Goal: Task Accomplishment & Management: Use online tool/utility

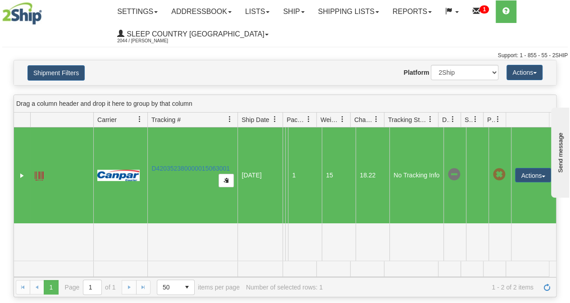
scroll to position [20, 0]
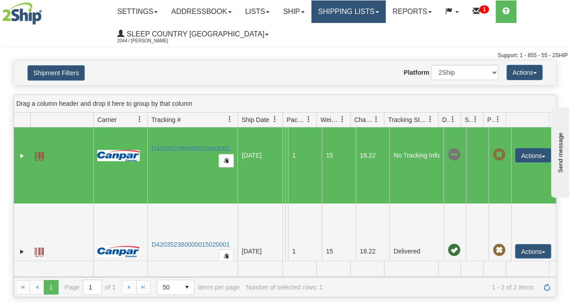
click at [385, 7] on link "Shipping lists" at bounding box center [348, 11] width 74 height 23
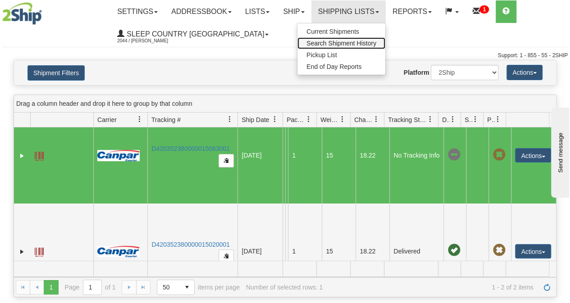
click at [347, 42] on span "Search Shipment History" at bounding box center [341, 43] width 70 height 7
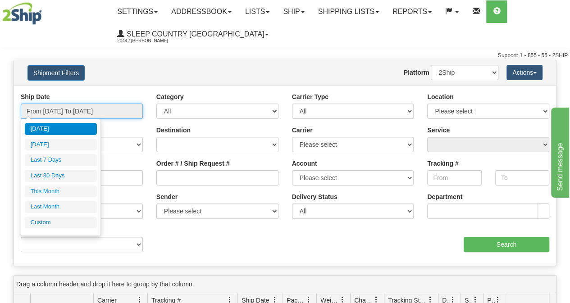
click at [79, 109] on input "From 09/19/2025 To 09/20/2025" at bounding box center [82, 111] width 122 height 15
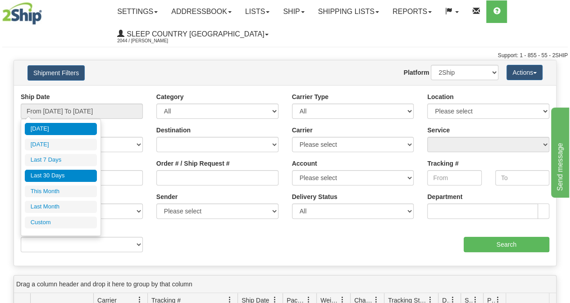
click at [51, 174] on li "Last 30 Days" at bounding box center [61, 176] width 72 height 12
type input "From 08/22/2025 To 09/20/2025"
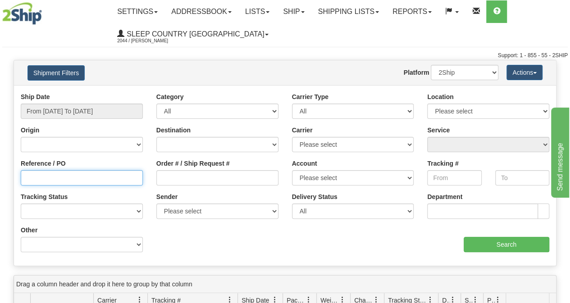
click at [36, 176] on input "Reference / PO" at bounding box center [82, 177] width 122 height 15
paste input "9000I090481"
type input "9000I090481"
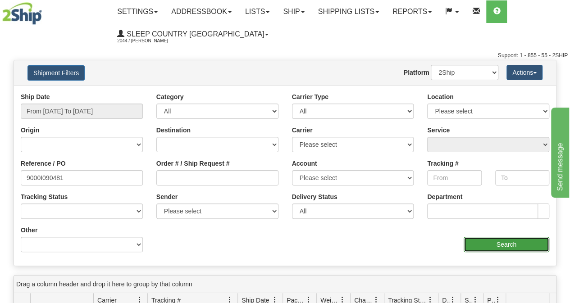
click at [492, 246] on input "Search" at bounding box center [507, 244] width 86 height 15
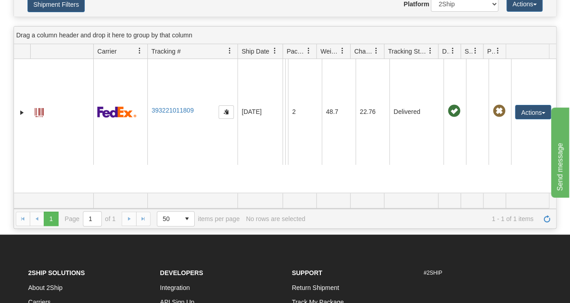
scroll to position [90, 0]
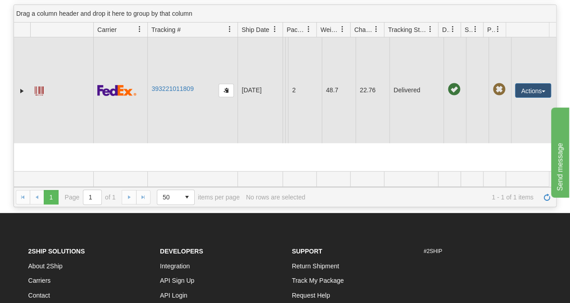
click at [37, 90] on span at bounding box center [39, 91] width 9 height 9
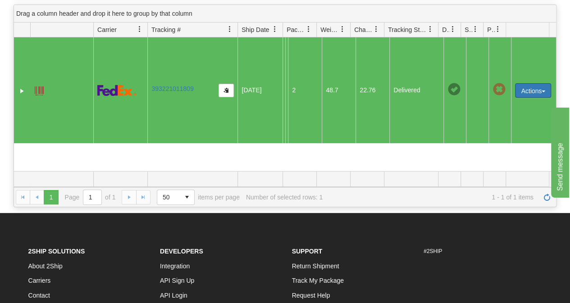
click at [530, 88] on button "Actions" at bounding box center [533, 90] width 36 height 14
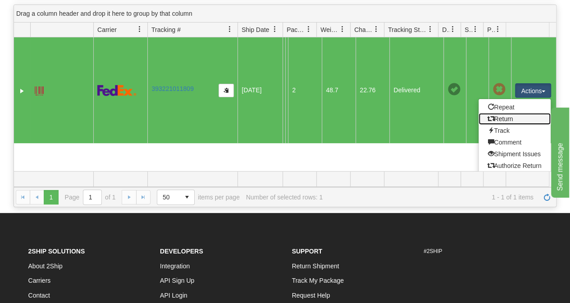
click at [505, 116] on link "Return" at bounding box center [515, 119] width 72 height 12
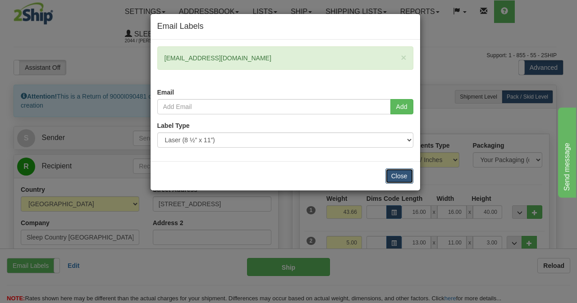
click at [399, 174] on button "Close" at bounding box center [399, 176] width 28 height 15
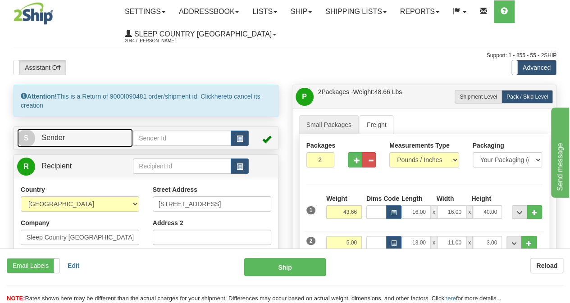
click at [50, 135] on span "Sender" at bounding box center [52, 138] width 23 height 8
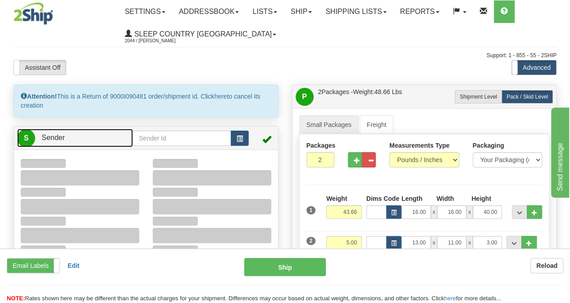
type input "17:01"
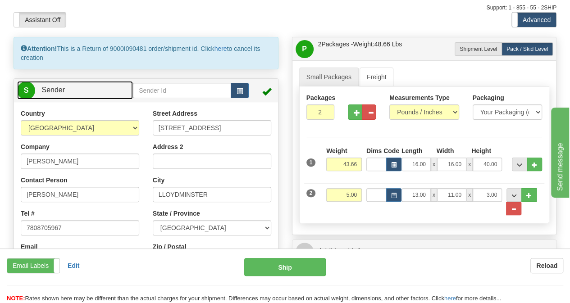
scroll to position [135, 0]
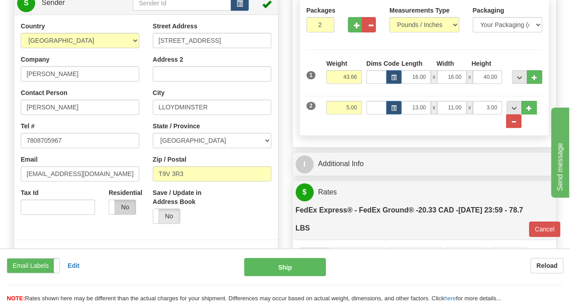
click at [123, 208] on label "No" at bounding box center [122, 207] width 27 height 14
type input "92"
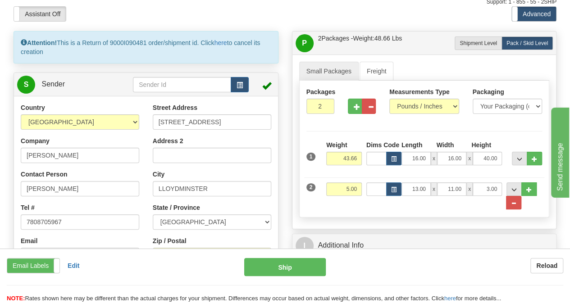
scroll to position [0, 0]
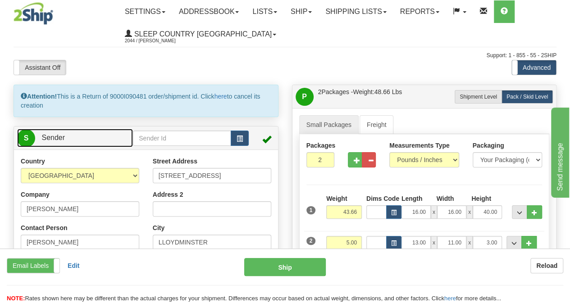
click at [55, 138] on span "Sender" at bounding box center [52, 138] width 23 height 8
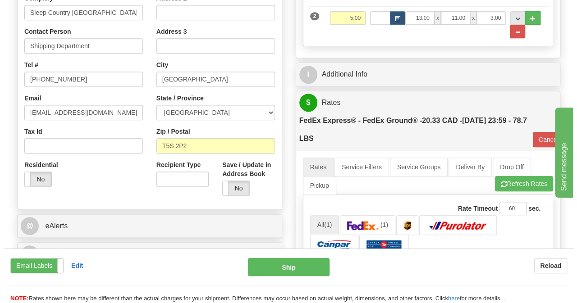
scroll to position [225, 0]
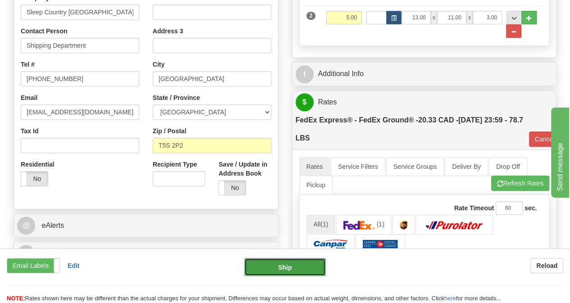
click at [280, 269] on button "Ship" at bounding box center [285, 267] width 82 height 18
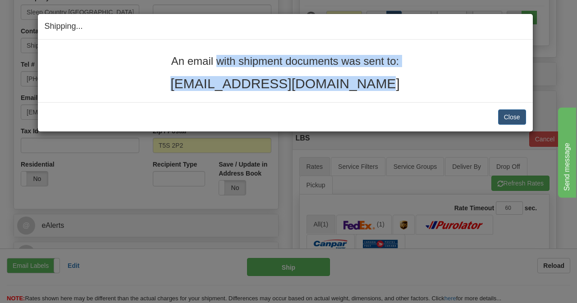
drag, startPoint x: 160, startPoint y: 58, endPoint x: 380, endPoint y: 82, distance: 221.3
click at [380, 82] on div "An email with shipment documents was sent to: raemijo19@yahoo.ca" at bounding box center [285, 73] width 481 height 36
copy div "An email with shipment documents was sent to: raemijo19@yahoo.ca"
click at [516, 116] on button "Close" at bounding box center [512, 117] width 28 height 15
click at [512, 115] on button "Close" at bounding box center [512, 117] width 28 height 15
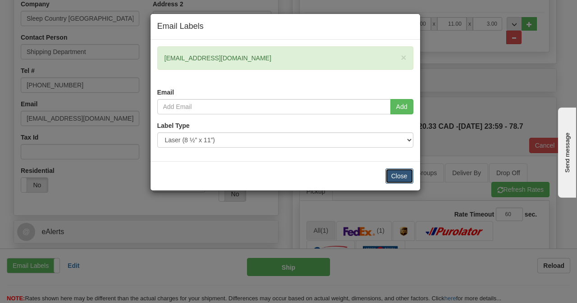
click at [394, 175] on button "Close" at bounding box center [399, 176] width 28 height 15
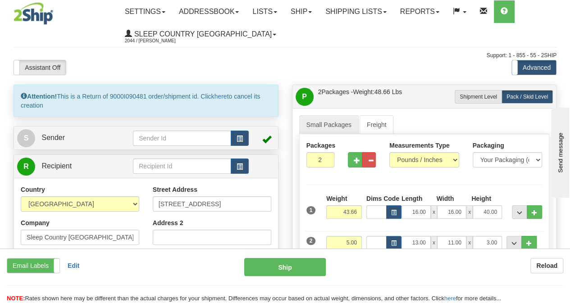
click at [409, 57] on div "Support: 1 - 855 - 55 - 2SHIP" at bounding box center [285, 56] width 543 height 8
click at [362, 6] on link "Shipping lists" at bounding box center [356, 11] width 74 height 23
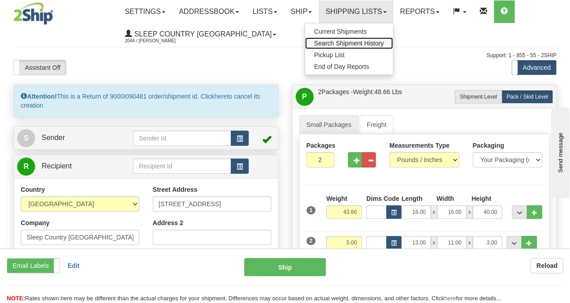
click at [360, 42] on span "Search Shipment History" at bounding box center [349, 43] width 70 height 7
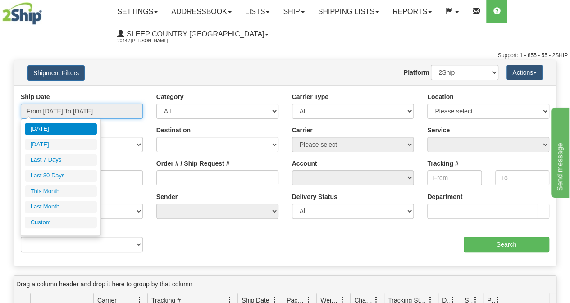
click at [116, 112] on input "From [DATE] To [DATE]" at bounding box center [82, 111] width 122 height 15
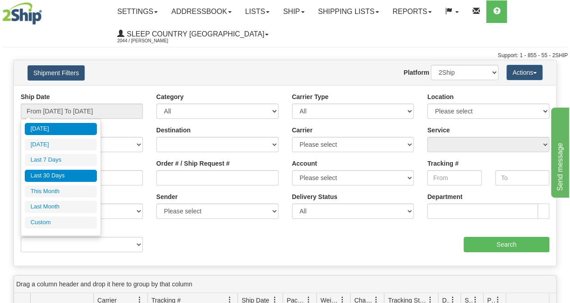
click at [69, 173] on li "Last 30 Days" at bounding box center [61, 176] width 72 height 12
type input "From [DATE] To [DATE]"
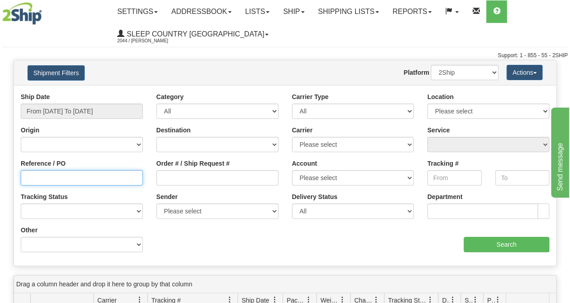
click at [97, 177] on input "Reference / PO" at bounding box center [82, 177] width 122 height 15
paste input "9000I090481"
type input "9000I090481"
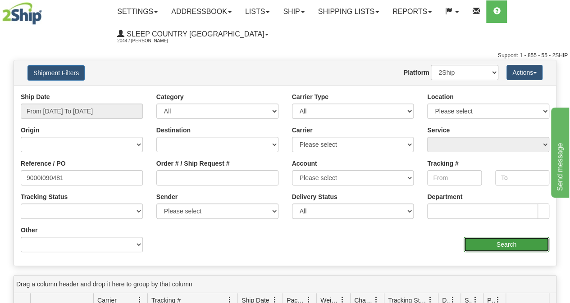
click at [506, 249] on input "Search" at bounding box center [507, 244] width 86 height 15
